Goal: Register for event/course

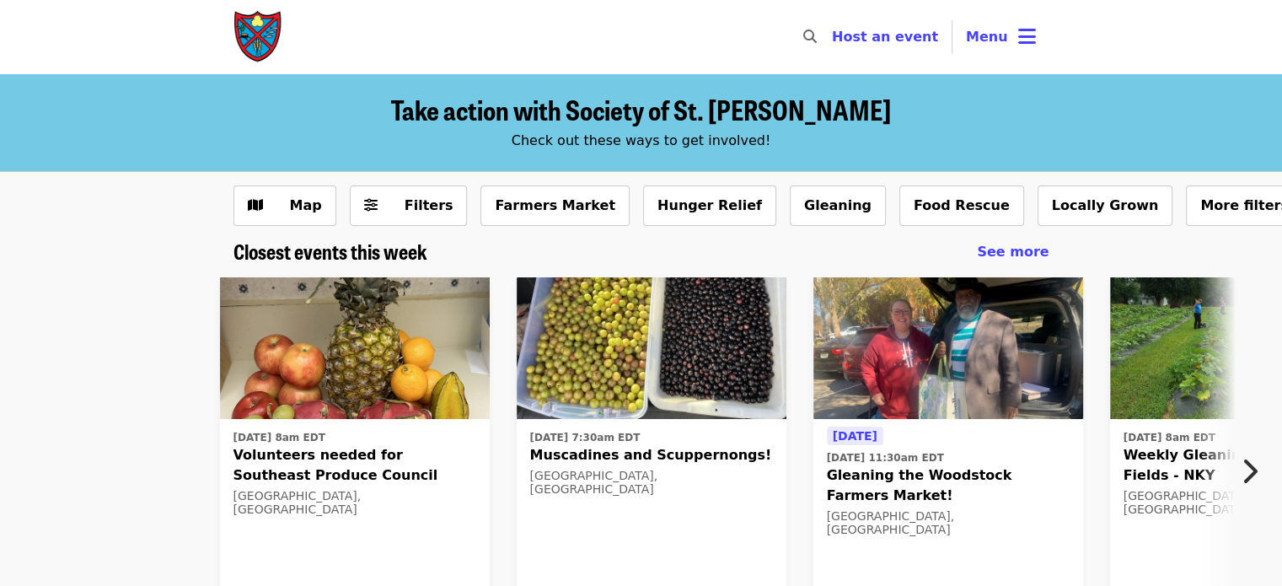
click at [1013, 26] on button "Menu" at bounding box center [1001, 37] width 97 height 40
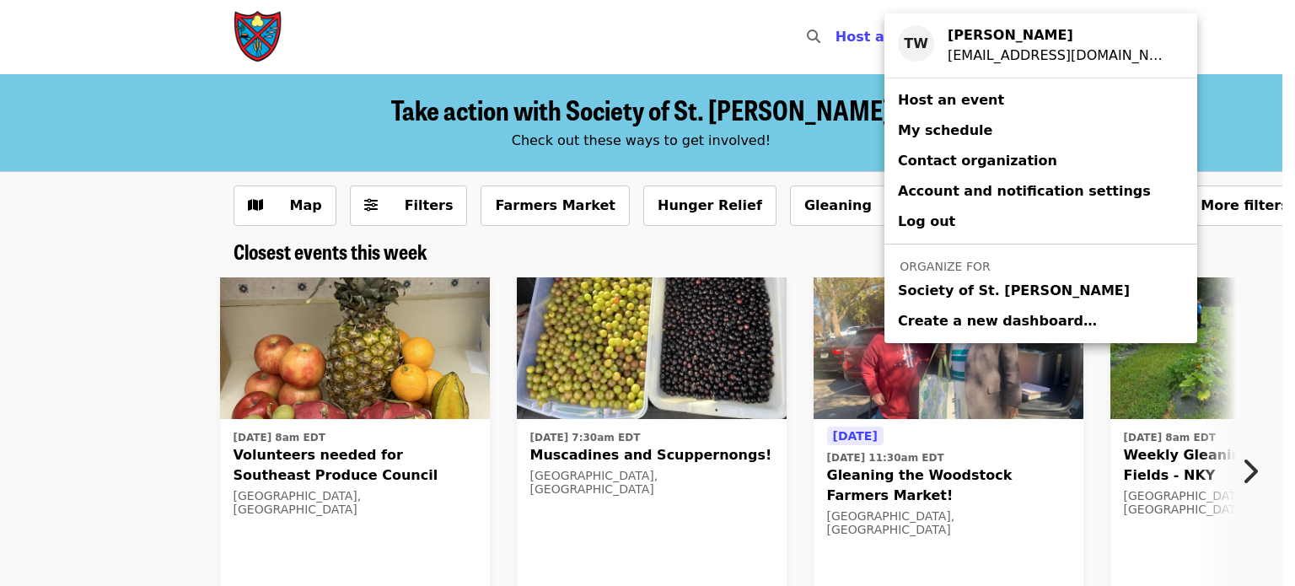
click at [941, 288] on span "Society of St. [PERSON_NAME]" at bounding box center [1014, 291] width 232 height 20
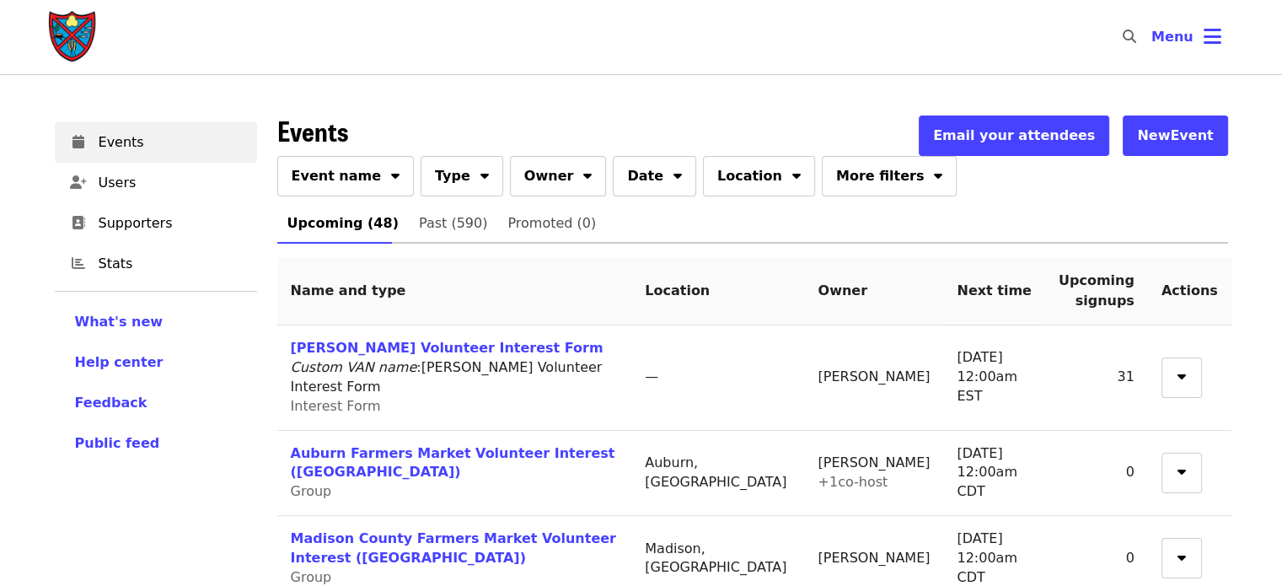
click at [348, 174] on span "Event name" at bounding box center [337, 176] width 90 height 20
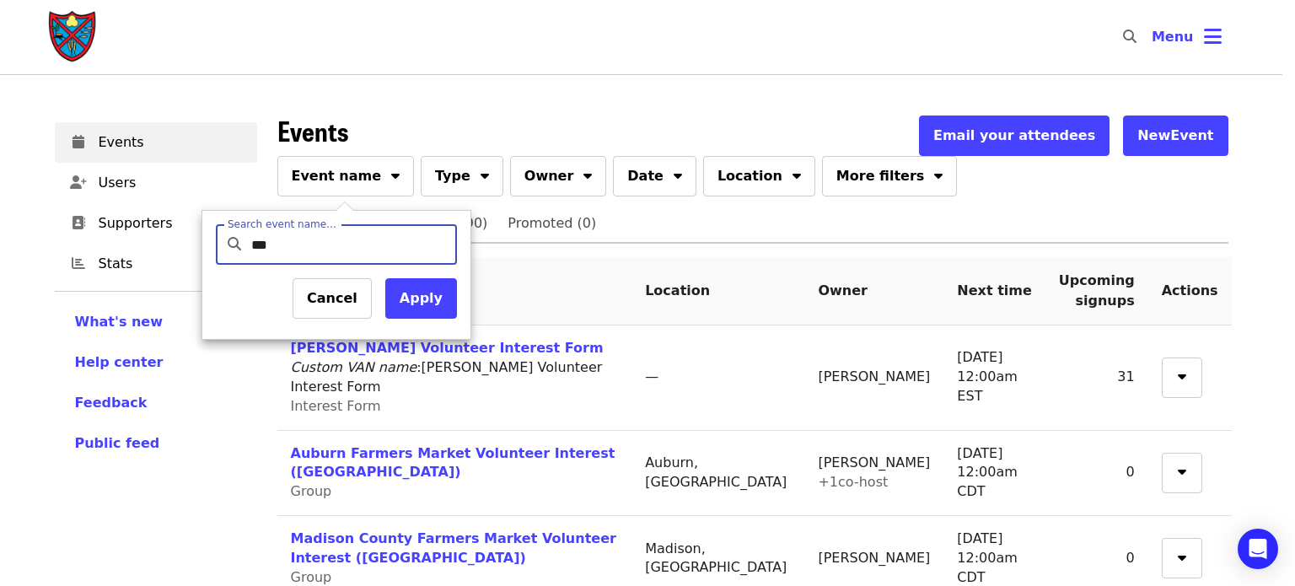
type input "****"
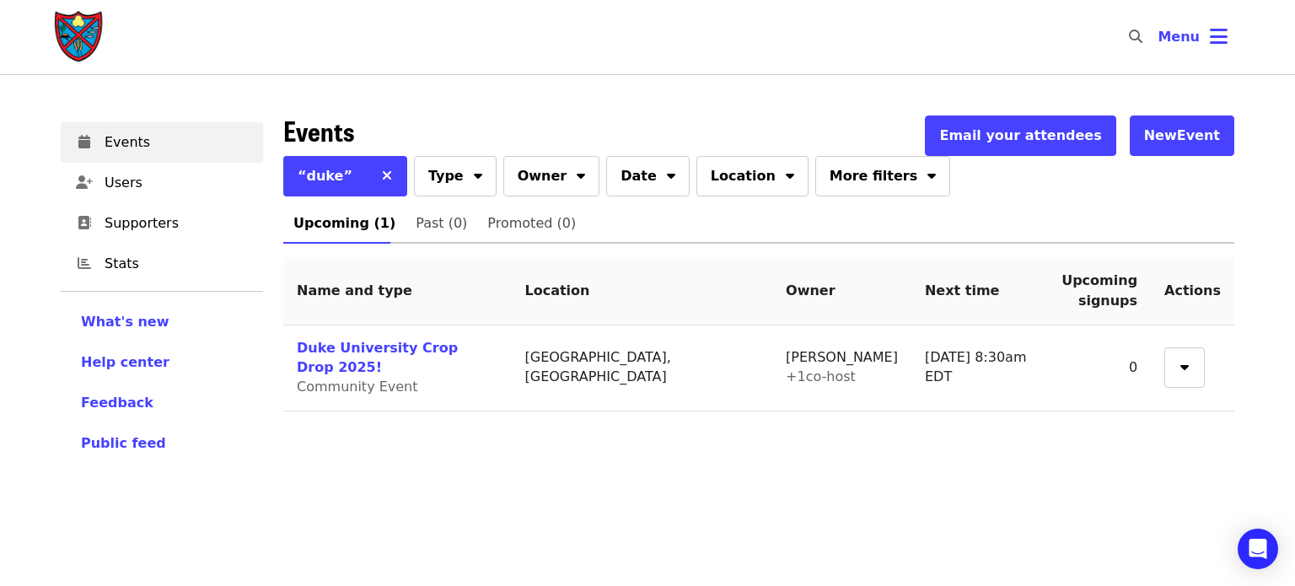
click at [410, 340] on link "Duke University Crop Drop 2025!" at bounding box center [377, 357] width 161 height 35
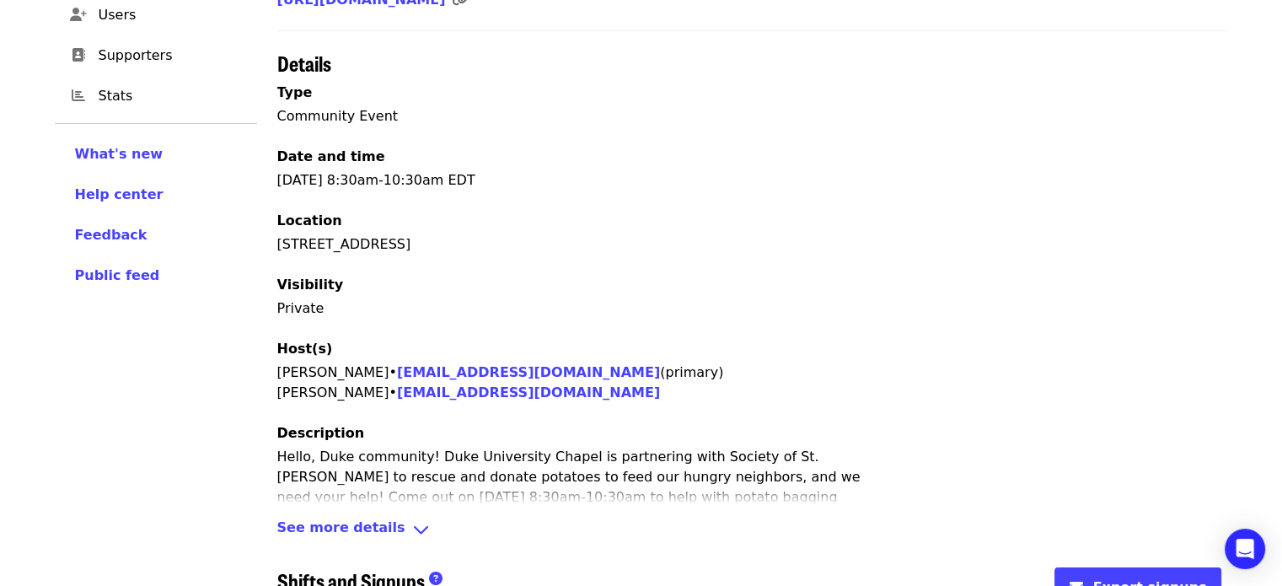
scroll to position [169, 0]
drag, startPoint x: 496, startPoint y: 243, endPoint x: 290, endPoint y: 239, distance: 205.7
click at [290, 239] on div "[STREET_ADDRESS]" at bounding box center [752, 243] width 951 height 20
click at [378, 249] on div "[STREET_ADDRESS]" at bounding box center [752, 243] width 951 height 20
